Goal: Obtain resource: Download file/media

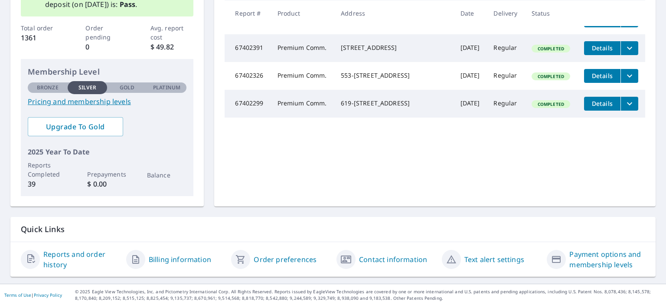
scroll to position [55, 0]
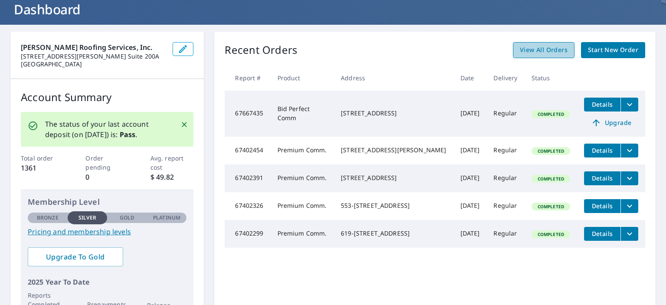
click at [536, 48] on span "View All Orders" at bounding box center [544, 50] width 48 height 11
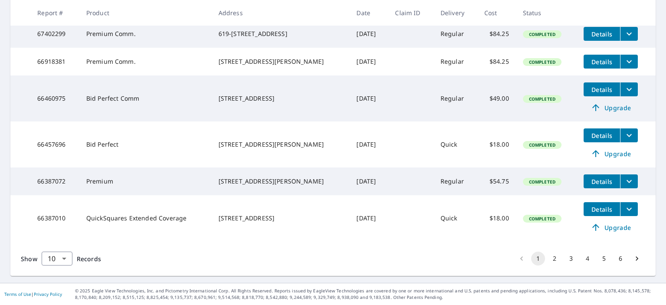
scroll to position [321, 0]
click at [605, 178] on span "Details" at bounding box center [601, 181] width 26 height 8
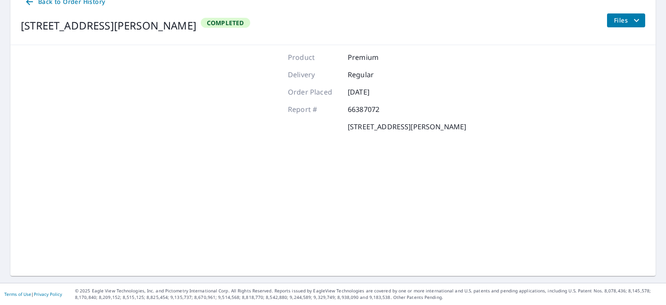
scroll to position [99, 0]
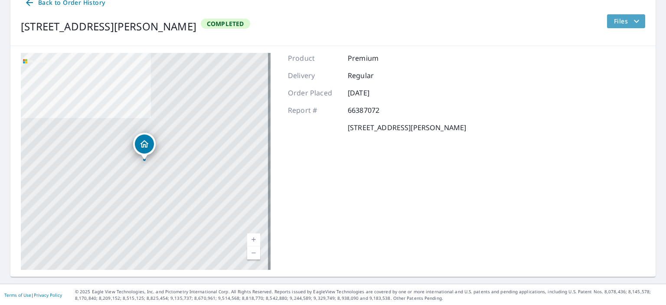
click at [631, 23] on icon "filesDropdownBtn-66387072" at bounding box center [636, 21] width 10 height 10
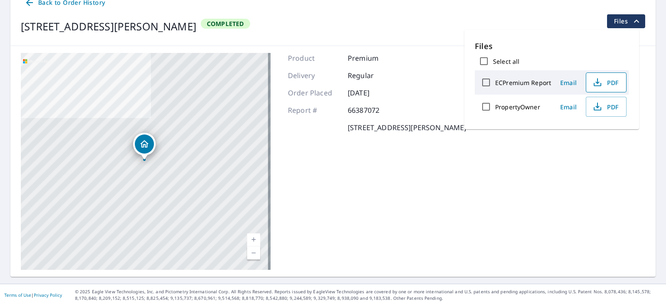
click at [605, 84] on span "PDF" at bounding box center [605, 82] width 28 height 10
